Goal: Task Accomplishment & Management: Manage account settings

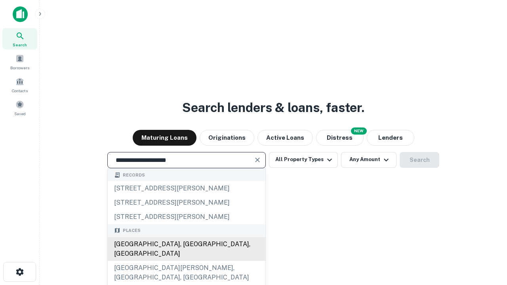
click at [186, 261] on div "[GEOGRAPHIC_DATA], [GEOGRAPHIC_DATA], [GEOGRAPHIC_DATA]" at bounding box center [187, 249] width 158 height 24
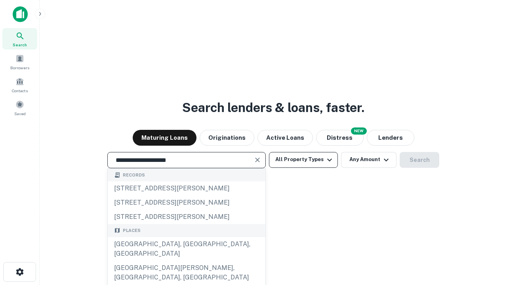
type input "**********"
click at [304, 160] on button "All Property Types" at bounding box center [303, 160] width 69 height 16
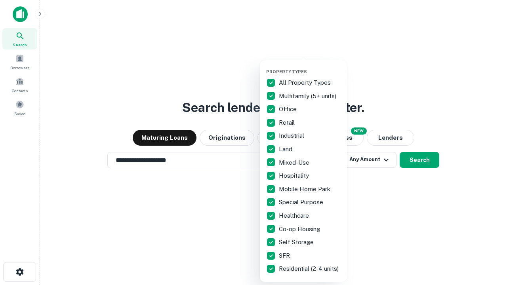
click at [310, 67] on button "button" at bounding box center [309, 67] width 87 height 0
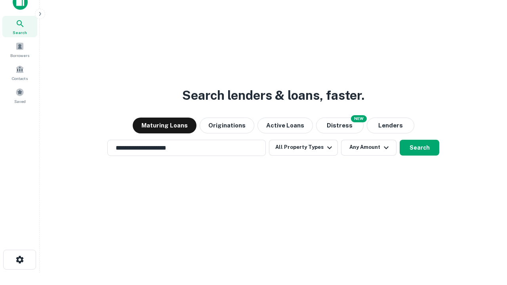
scroll to position [5, 96]
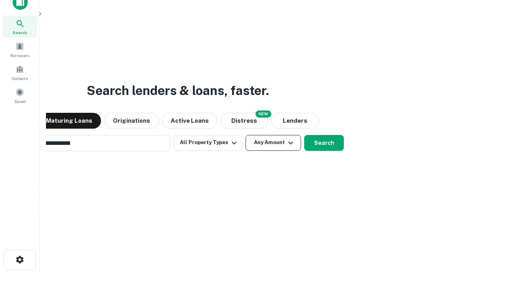
click at [246, 135] on button "Any Amount" at bounding box center [273, 143] width 55 height 16
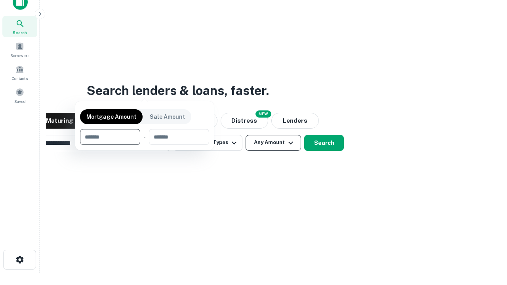
scroll to position [13, 0]
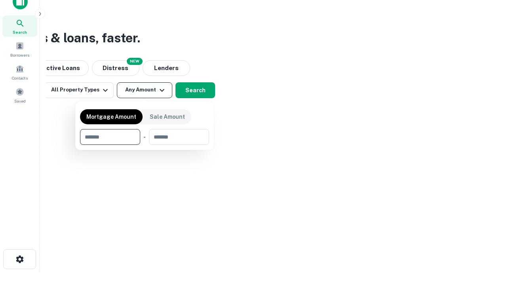
type input "*******"
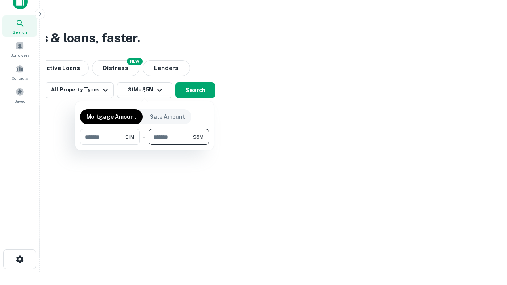
type input "*******"
click at [145, 145] on button "button" at bounding box center [144, 145] width 129 height 0
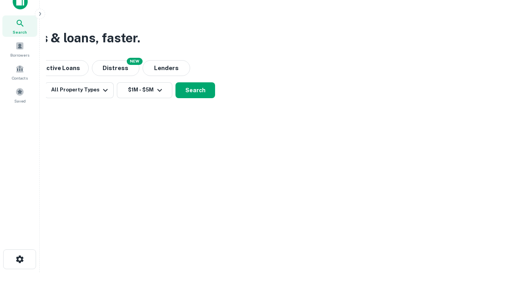
scroll to position [5, 146]
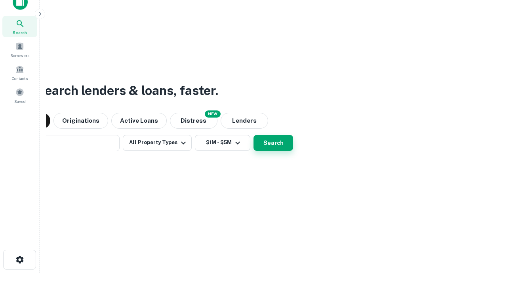
click at [254, 135] on button "Search" at bounding box center [274, 143] width 40 height 16
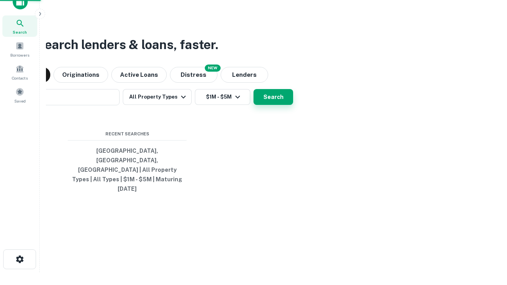
scroll to position [21, 224]
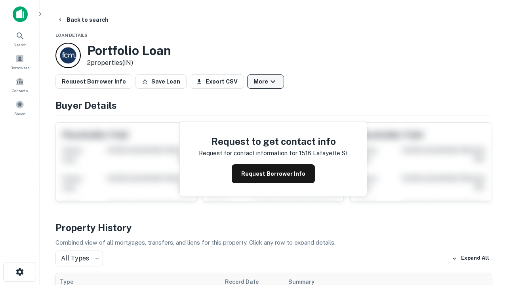
click at [266, 82] on button "More" at bounding box center [265, 82] width 37 height 14
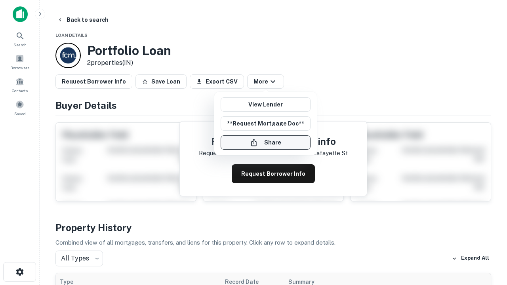
click at [266, 143] on button "Share" at bounding box center [266, 143] width 90 height 14
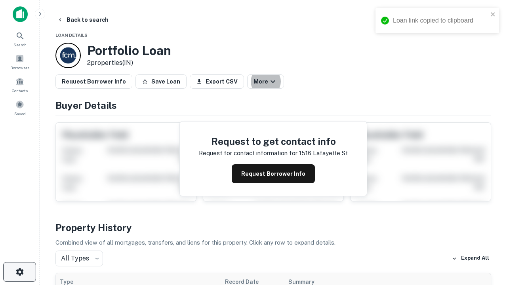
click at [19, 272] on icon "button" at bounding box center [20, 273] width 10 height 10
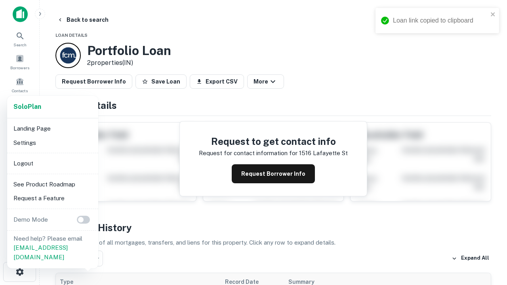
click at [52, 163] on li "Logout" at bounding box center [52, 164] width 85 height 14
